Goal: Complete application form

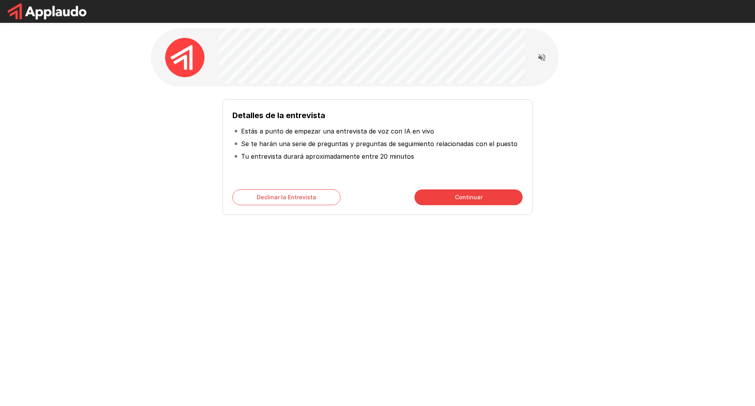
click at [469, 201] on button "Continuar" at bounding box center [469, 197] width 108 height 16
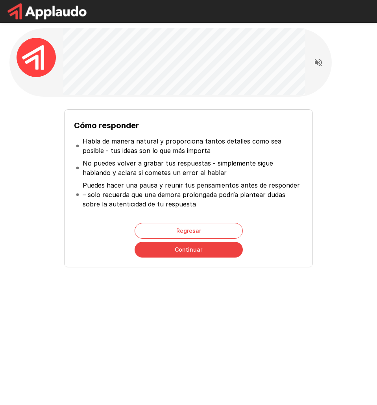
click at [178, 249] on button "Continuar" at bounding box center [189, 250] width 108 height 16
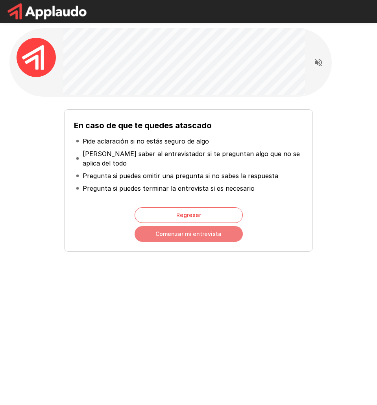
click at [201, 237] on button "Comenzar mi entrevista" at bounding box center [189, 234] width 108 height 16
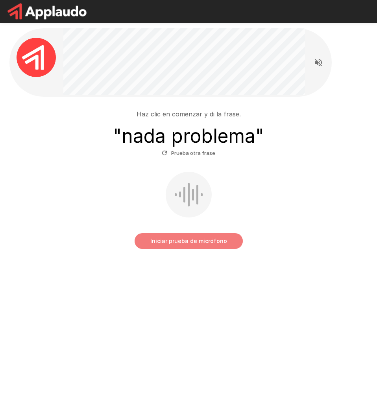
click at [194, 238] on button "Iniciar prueba de micrófono" at bounding box center [189, 241] width 108 height 16
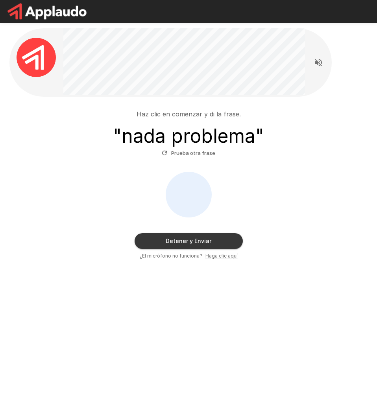
click at [177, 246] on button "Detener y Enviar" at bounding box center [189, 241] width 108 height 16
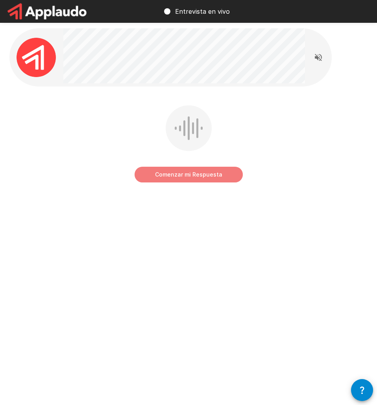
click at [196, 174] on button "Comenzar mi Respuesta" at bounding box center [189, 175] width 108 height 16
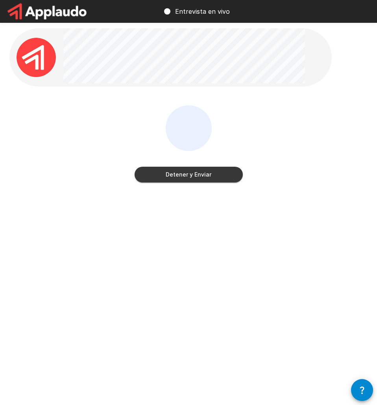
click at [214, 180] on button "Detener y Enviar" at bounding box center [189, 175] width 108 height 16
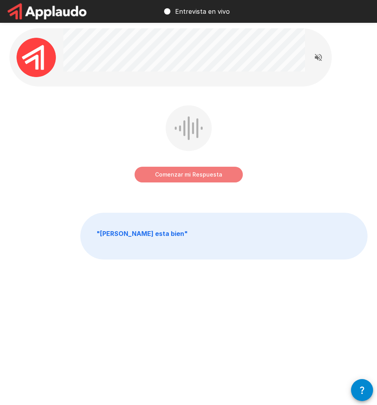
click at [181, 177] on button "Comenzar mi Respuesta" at bounding box center [189, 175] width 108 height 16
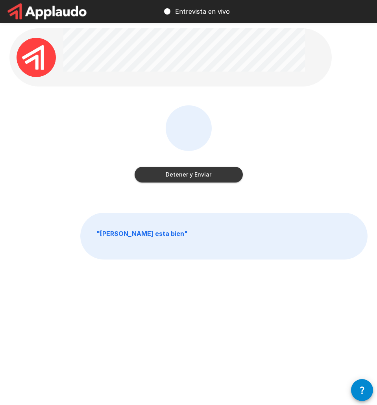
click at [224, 177] on button "Detener y Enviar" at bounding box center [189, 175] width 108 height 16
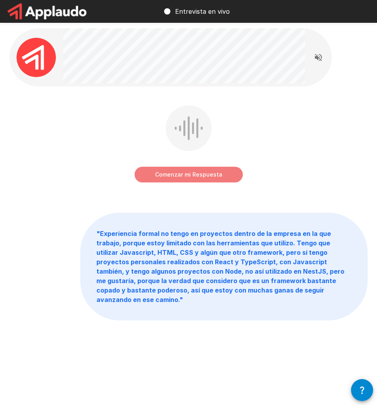
click at [218, 175] on button "Comenzar mi Respuesta" at bounding box center [189, 175] width 108 height 16
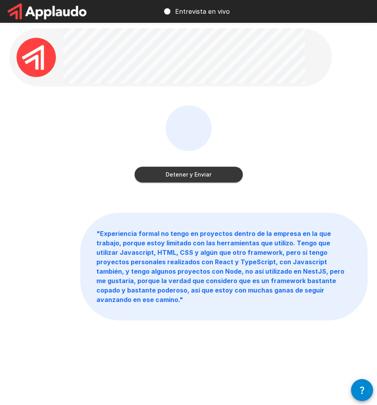
click at [218, 175] on button "Detener y Enviar" at bounding box center [189, 175] width 108 height 16
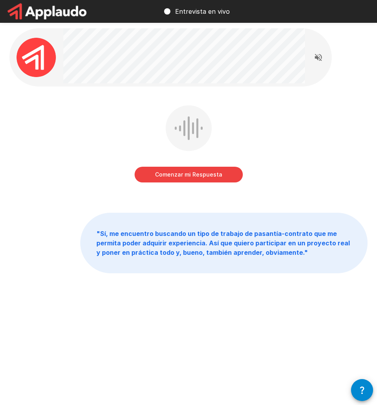
click at [297, 345] on div "Entrevista en vivo Comenzar mi Respuesta " Sí, me encuentro buscando un tipo de…" at bounding box center [188, 202] width 377 height 405
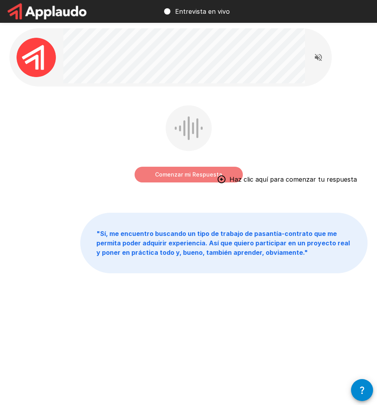
click at [214, 177] on button "Comenzar mi Respuesta" at bounding box center [189, 175] width 108 height 16
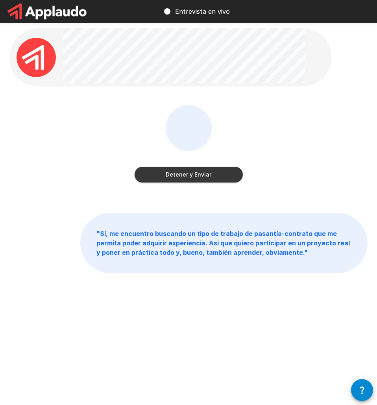
click at [205, 175] on button "Detener y Enviar" at bounding box center [189, 175] width 108 height 16
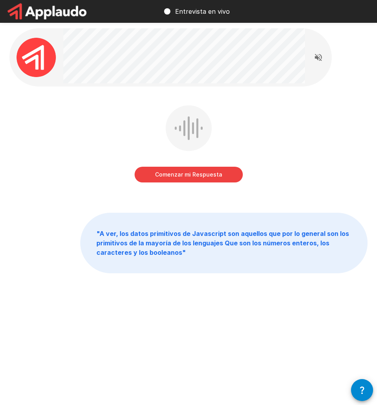
click at [203, 179] on button "Comenzar mi Respuesta" at bounding box center [189, 175] width 108 height 16
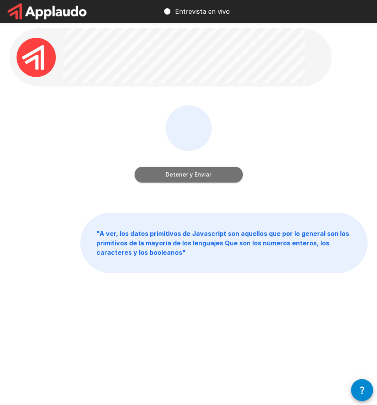
click at [202, 179] on button "Detener y Enviar" at bounding box center [189, 175] width 108 height 16
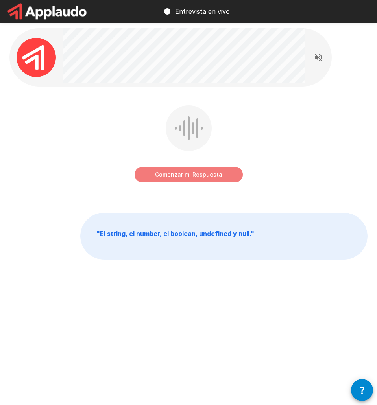
click at [216, 176] on button "Comenzar mi Respuesta" at bounding box center [189, 175] width 108 height 16
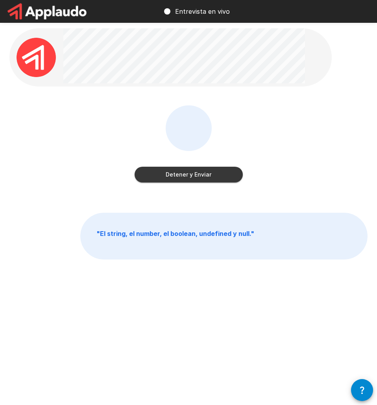
click at [216, 176] on button "Detener y Enviar" at bounding box center [189, 175] width 108 height 16
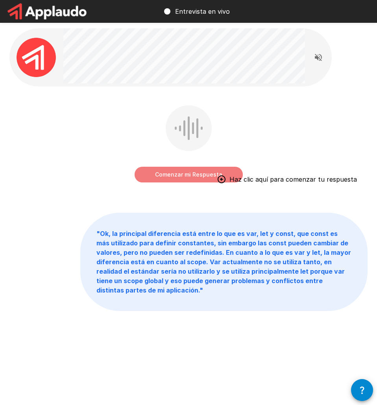
click at [200, 179] on button "Comenzar mi Respuesta" at bounding box center [189, 175] width 108 height 16
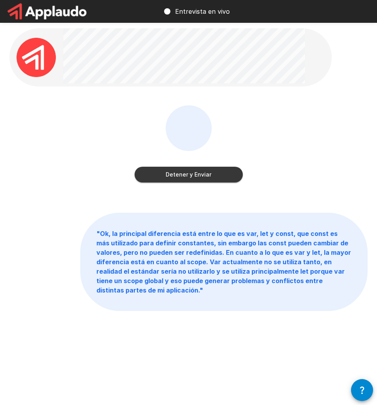
click at [200, 179] on button "Detener y Enviar" at bounding box center [189, 175] width 108 height 16
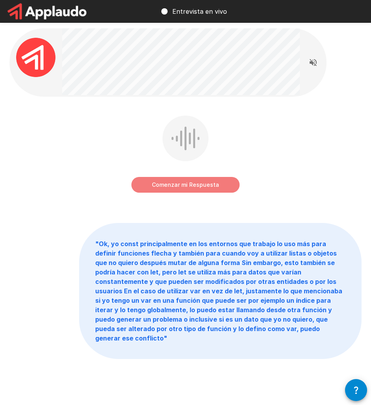
click at [188, 187] on button "Comenzar mi Respuesta" at bounding box center [185, 185] width 108 height 16
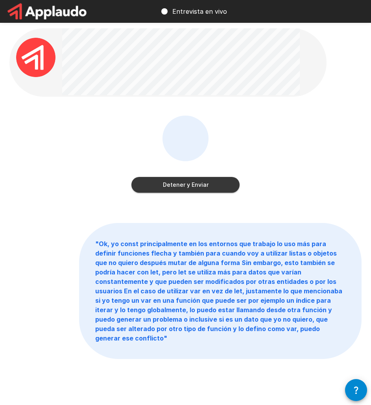
click at [188, 187] on button "Detener y Enviar" at bounding box center [185, 185] width 108 height 16
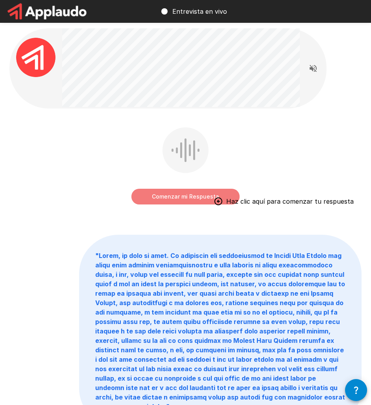
click at [183, 197] on button "Comenzar mi Respuesta" at bounding box center [185, 197] width 108 height 16
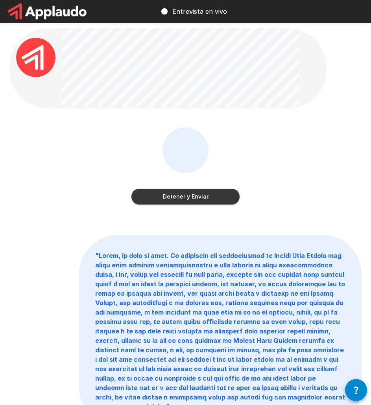
click at [186, 194] on button "Detener y Enviar" at bounding box center [185, 197] width 108 height 16
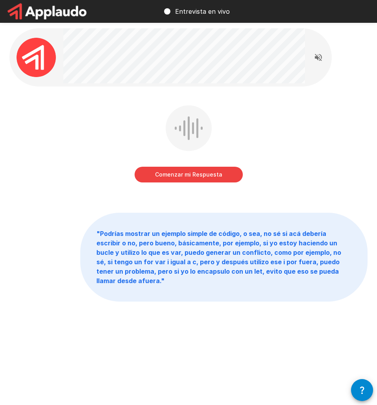
click at [201, 178] on button "Comenzar mi Respuesta" at bounding box center [189, 175] width 108 height 16
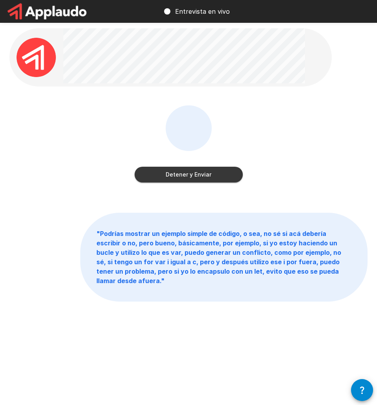
click at [166, 178] on button "Detener y Enviar" at bounding box center [189, 175] width 108 height 16
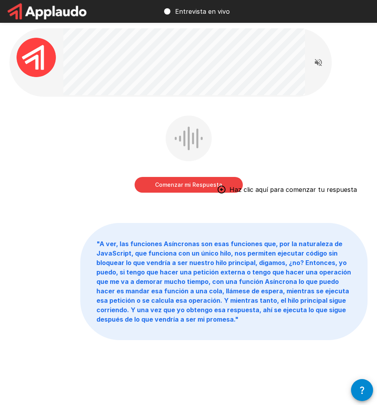
click at [203, 195] on div "Comenzar mi Respuesta Haz clic aquí para comenzar tu respuesta" at bounding box center [189, 156] width 108 height 80
click at [199, 187] on button "Comenzar mi Respuesta" at bounding box center [189, 185] width 108 height 16
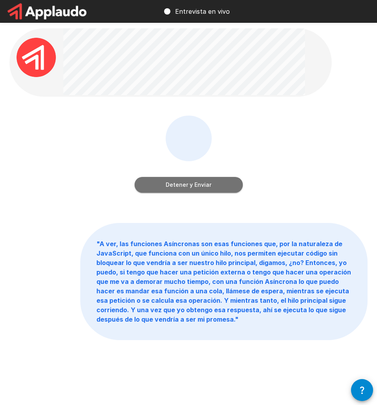
click at [207, 188] on button "Detener y Enviar" at bounding box center [189, 185] width 108 height 16
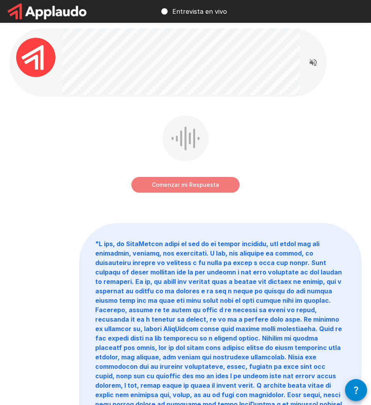
click at [179, 185] on button "Comenzar mi Respuesta" at bounding box center [185, 185] width 108 height 16
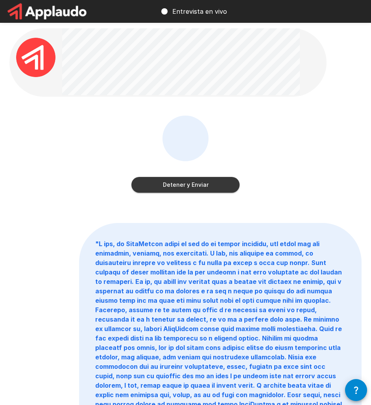
click at [195, 185] on button "Detener y Enviar" at bounding box center [185, 185] width 108 height 16
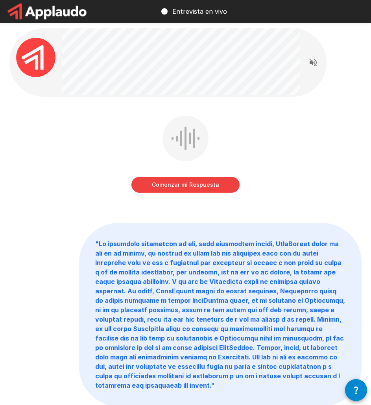
click at [177, 192] on button "Comenzar mi Respuesta" at bounding box center [185, 185] width 108 height 16
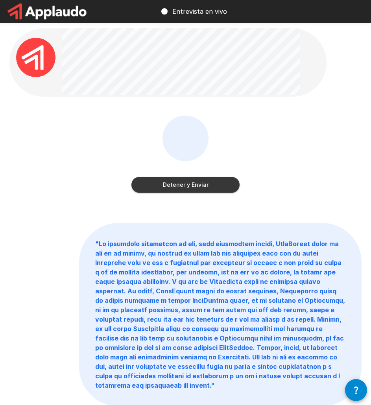
click at [177, 192] on button "Detener y Enviar" at bounding box center [185, 185] width 108 height 16
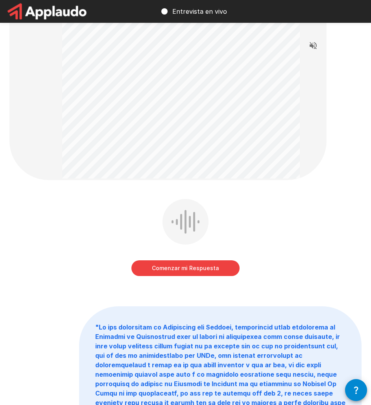
scroll to position [118, 0]
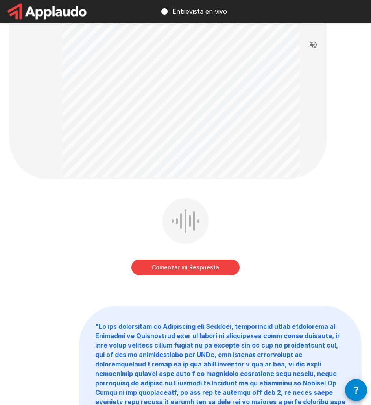
click at [186, 270] on button "Comenzar mi Respuesta" at bounding box center [185, 268] width 108 height 16
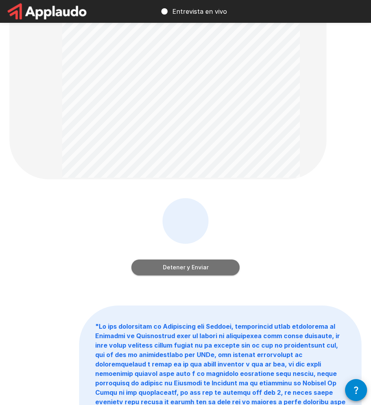
click at [186, 271] on button "Detener y Enviar" at bounding box center [185, 268] width 108 height 16
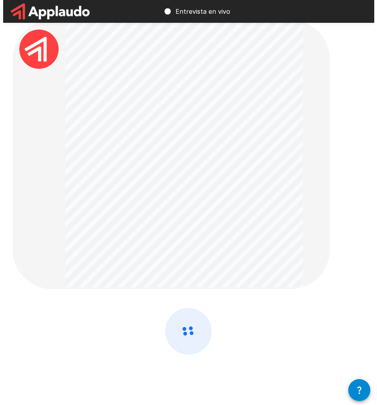
scroll to position [0, 0]
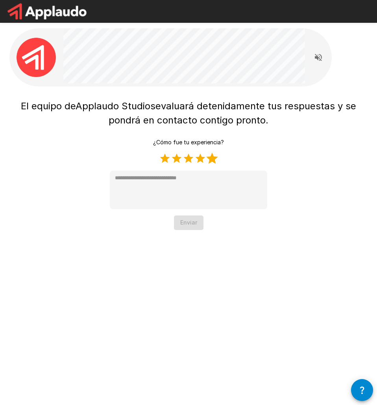
click at [210, 161] on label "5 Stars" at bounding box center [212, 159] width 12 height 12
type textarea "*"
click at [194, 228] on button "Enviar" at bounding box center [189, 223] width 30 height 15
